Goal: Information Seeking & Learning: Find specific fact

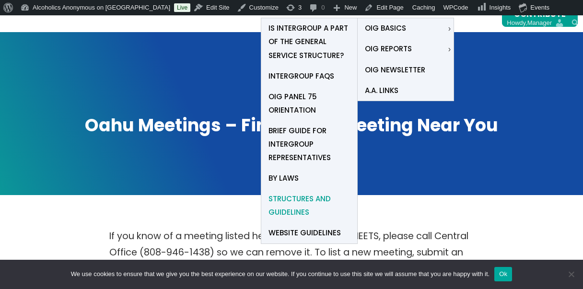
scroll to position [53, 0]
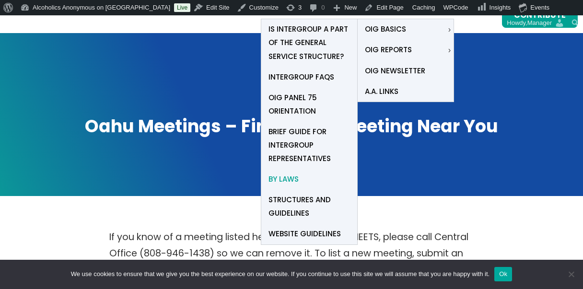
click at [282, 177] on span "By Laws" at bounding box center [284, 179] width 30 height 13
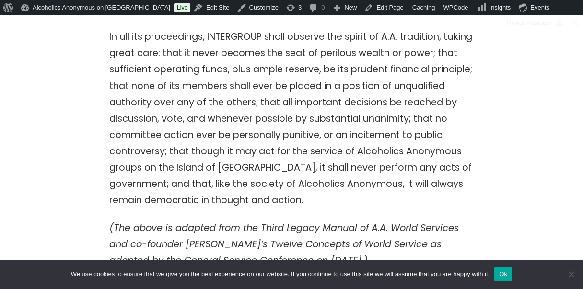
scroll to position [353, 0]
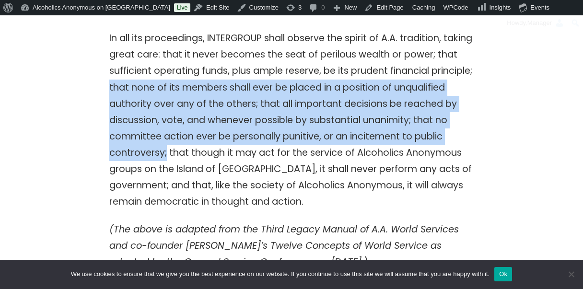
drag, startPoint x: 154, startPoint y: 88, endPoint x: 199, endPoint y: 153, distance: 79.4
click at [199, 153] on p "In all its proceedings, INTERGROUP shall observe the spirit of A.A. tradition, …" at bounding box center [291, 119] width 365 height 179
copy p "that none of its members shall ever be placed in a position of unqualified auth…"
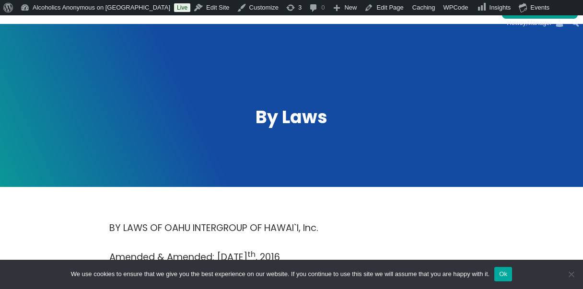
scroll to position [0, 0]
